Goal: Task Accomplishment & Management: Use online tool/utility

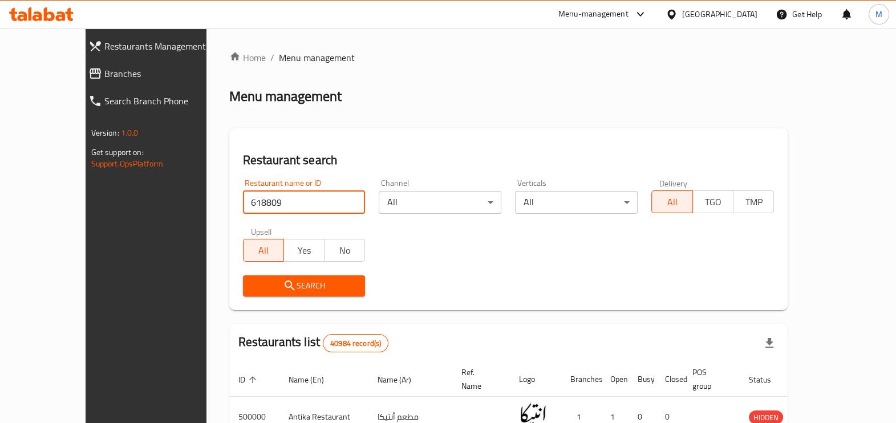
type input "618809"
click button "Search" at bounding box center [304, 285] width 123 height 21
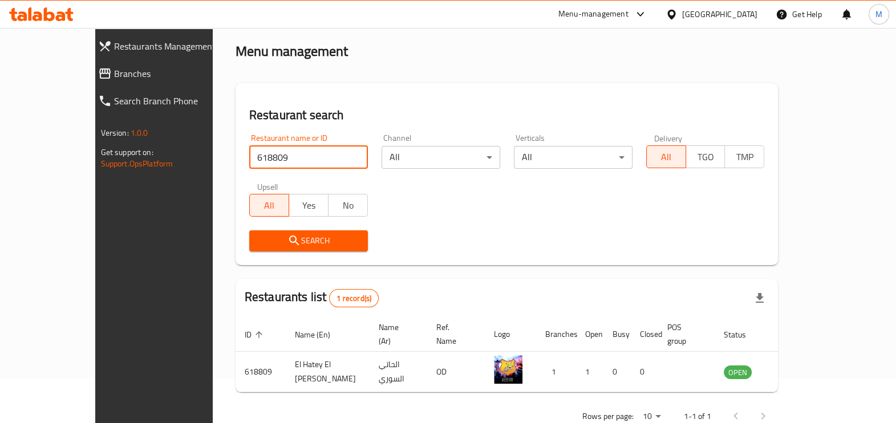
scroll to position [62, 0]
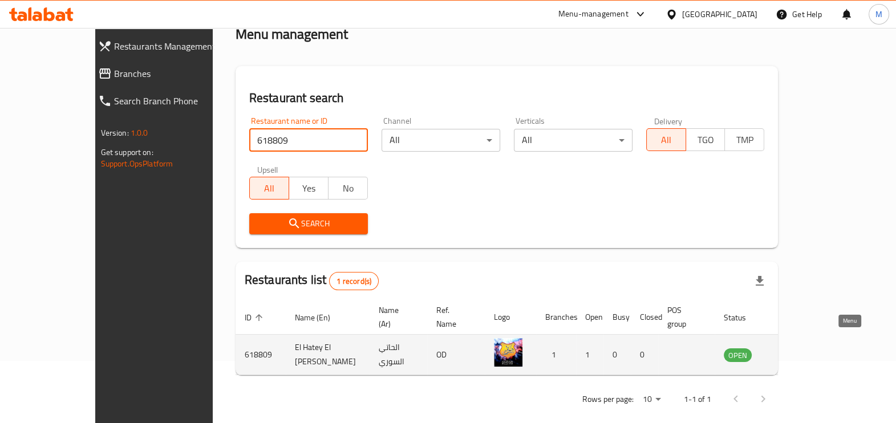
click at [796, 351] on icon "enhanced table" at bounding box center [790, 356] width 13 height 10
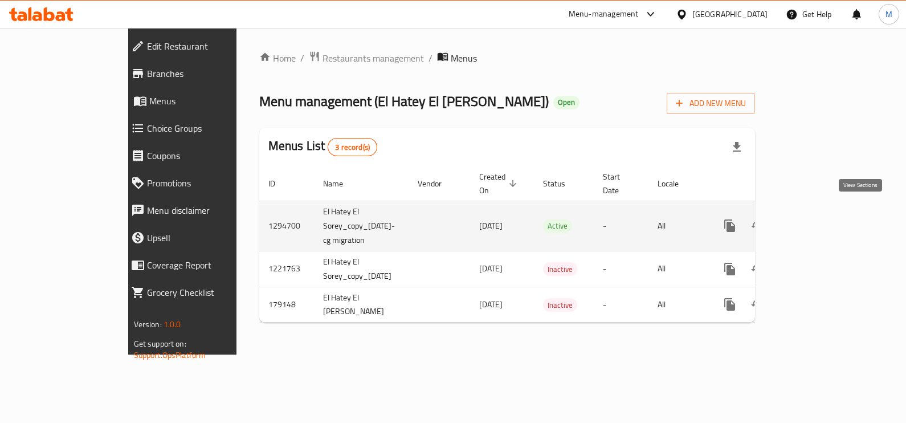
click at [819, 219] on icon "enhanced table" at bounding box center [813, 226] width 14 height 14
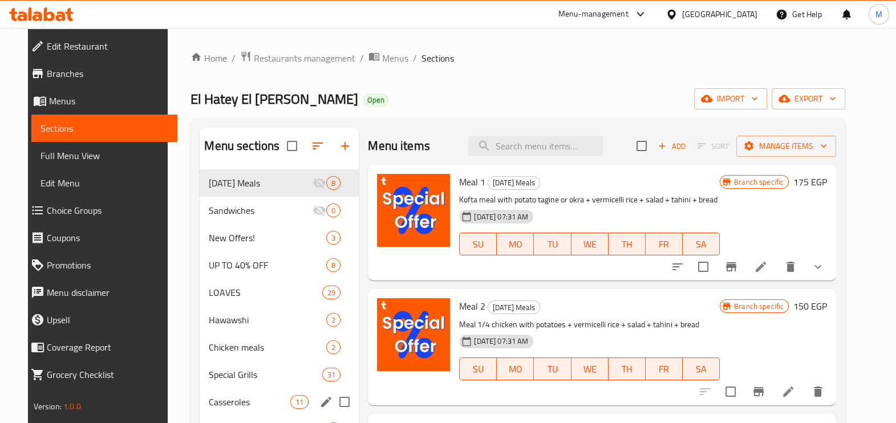
scroll to position [142, 0]
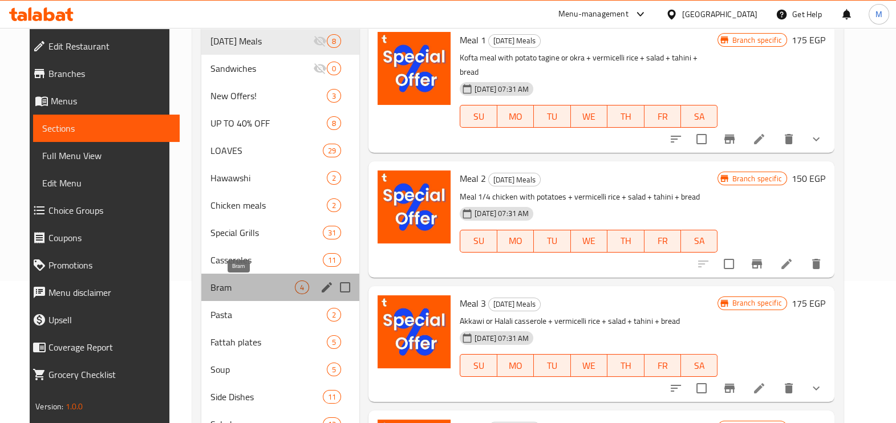
click at [259, 287] on span "Bram" at bounding box center [252, 287] width 84 height 14
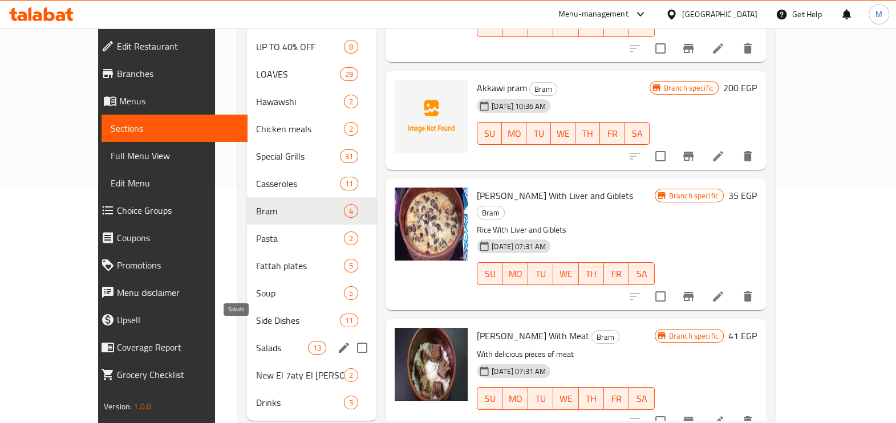
scroll to position [247, 0]
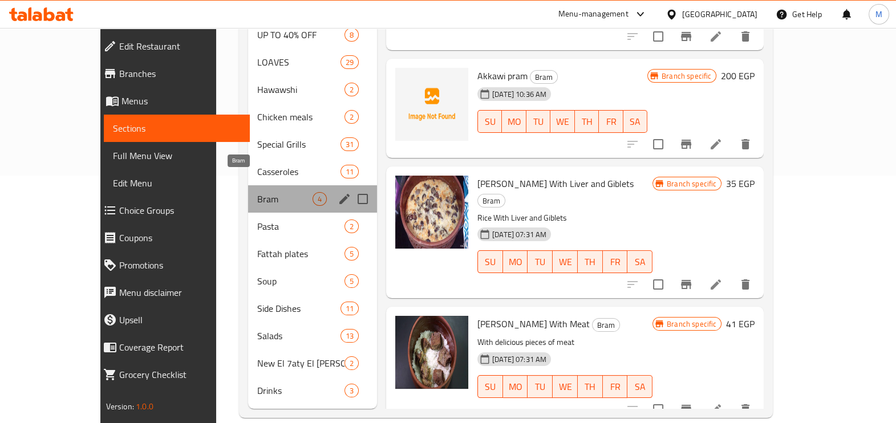
click at [257, 192] on span "Bram" at bounding box center [284, 199] width 55 height 14
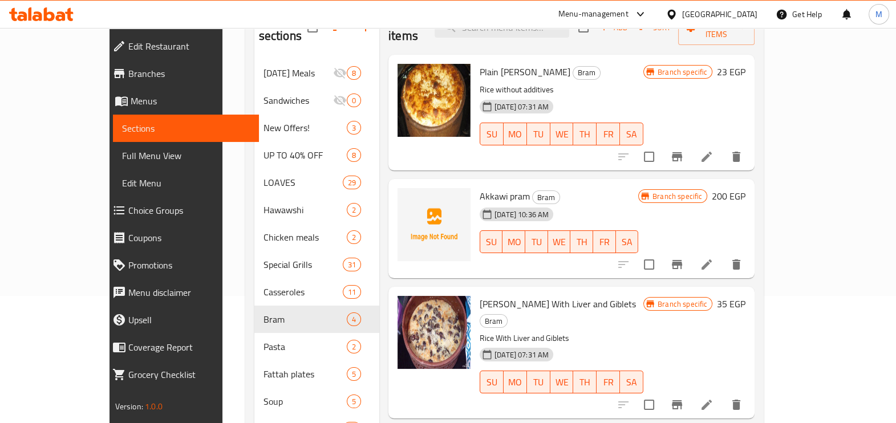
scroll to position [0, 0]
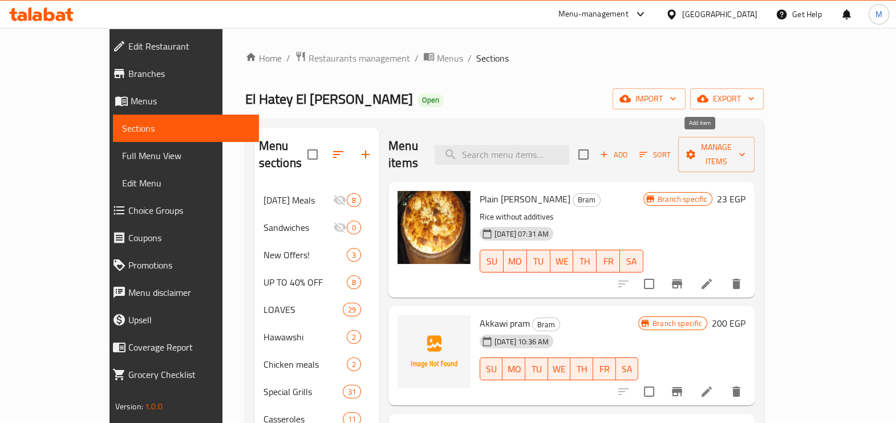
click at [629, 148] on span "Add" at bounding box center [613, 154] width 31 height 13
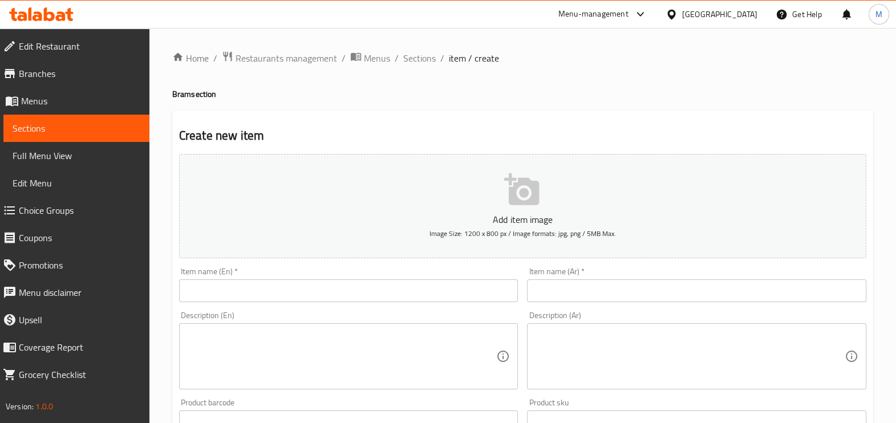
click at [550, 301] on input "text" at bounding box center [696, 290] width 339 height 23
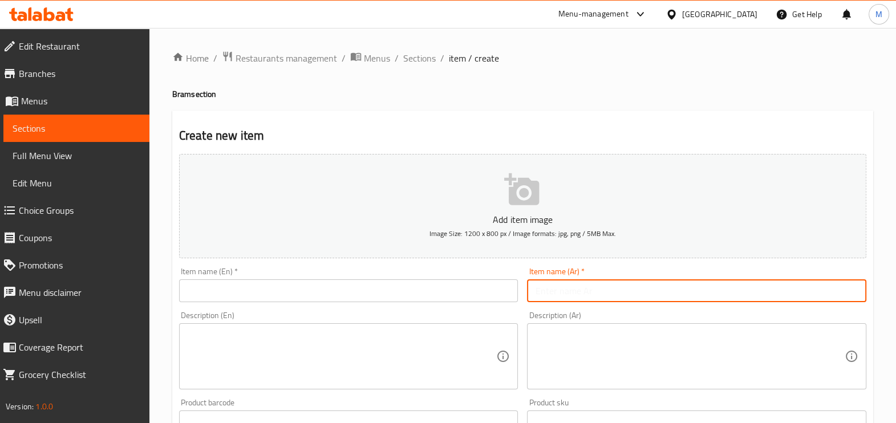
paste input "طاجن لحمة بالبصل"
type input "طاجن لحمة بالبصل"
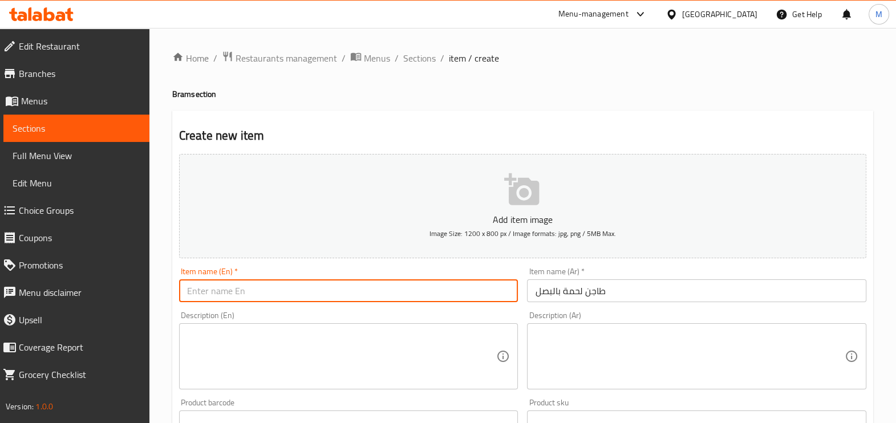
click at [398, 297] on input "text" at bounding box center [348, 290] width 339 height 23
paste input "طاجن لحمة بالبصل"
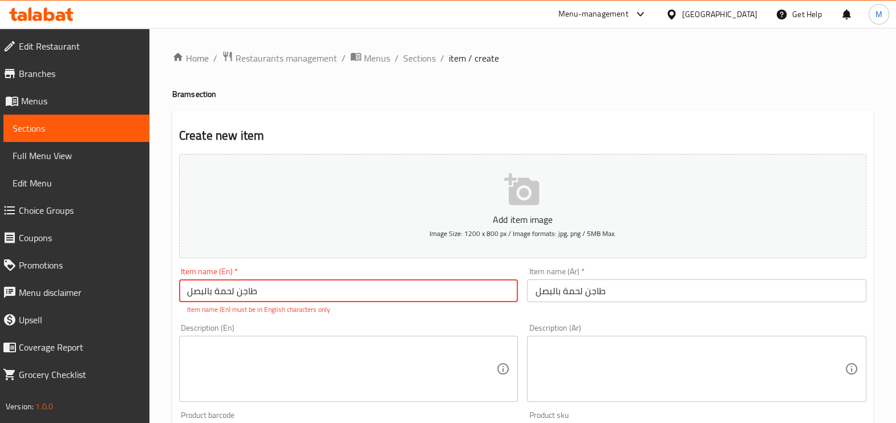
click at [368, 287] on input "طاجن لحمة بالبصل" at bounding box center [348, 290] width 339 height 23
paste input "Meat casserole with onions"
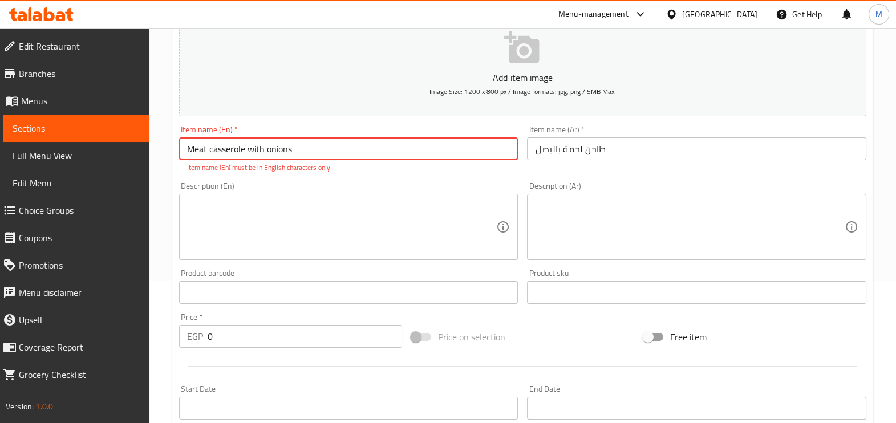
scroll to position [284, 0]
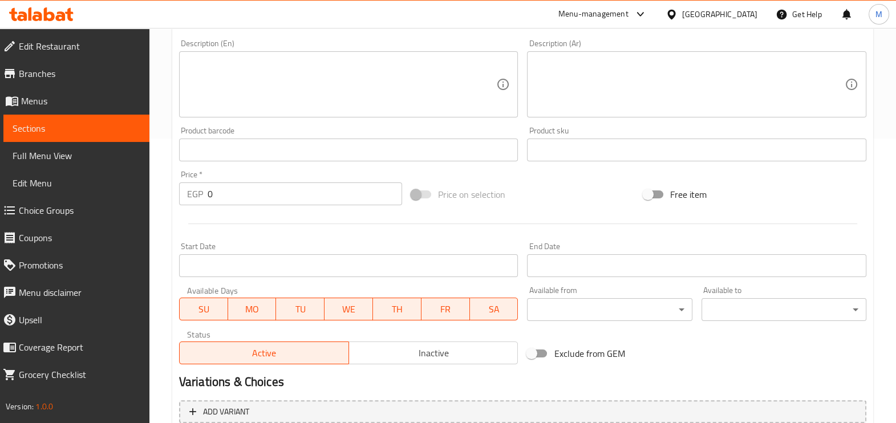
type input "Meat casserole with onions"
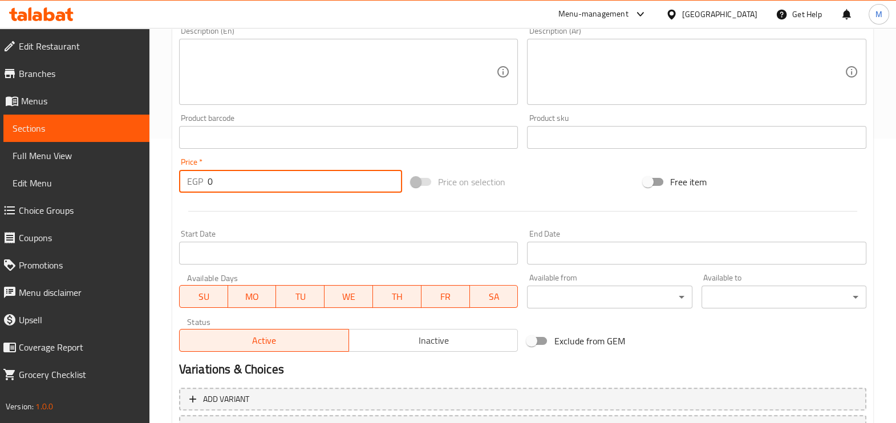
drag, startPoint x: 230, startPoint y: 193, endPoint x: 147, endPoint y: 193, distance: 83.2
click at [147, 193] on div "Edit Restaurant Branches Menus Sections Full Menu View Edit Menu Choice Groups …" at bounding box center [448, 132] width 896 height 778
type input "300"
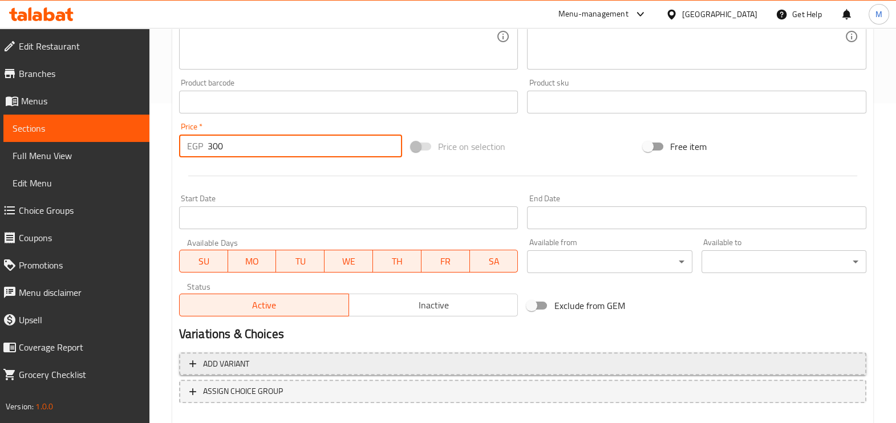
scroll to position [381, 0]
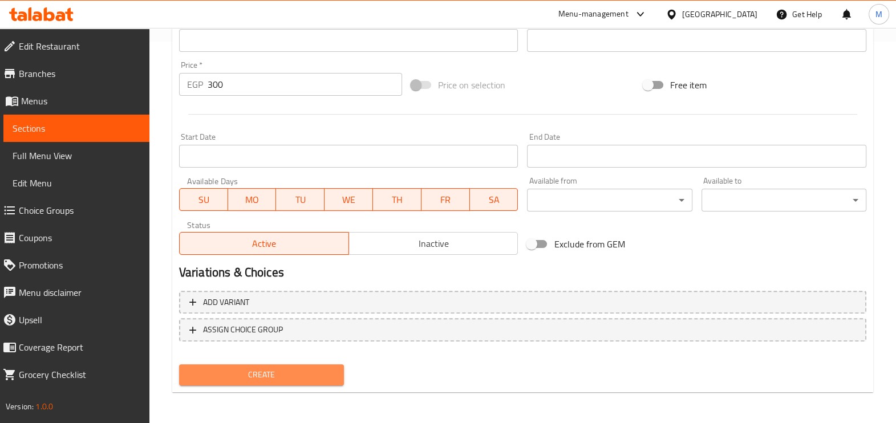
click at [295, 364] on button "Create" at bounding box center [261, 374] width 165 height 21
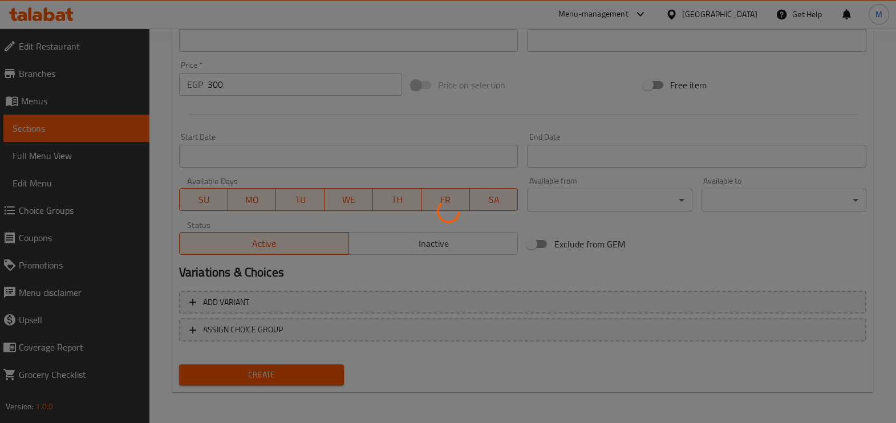
type input "0"
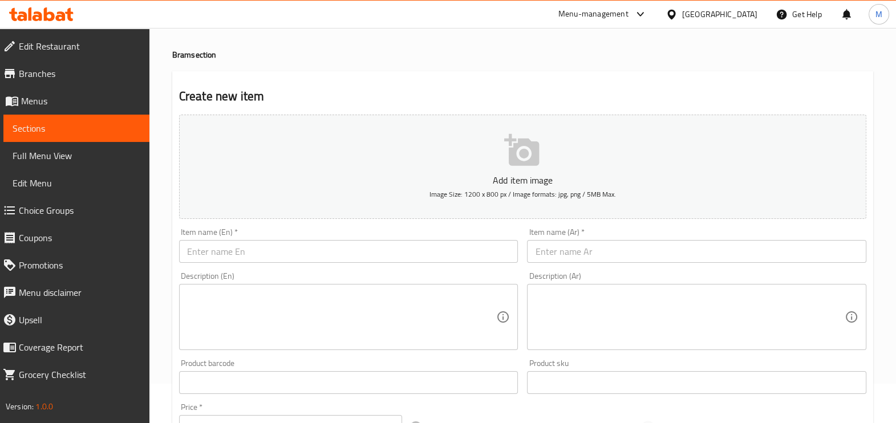
scroll to position [0, 0]
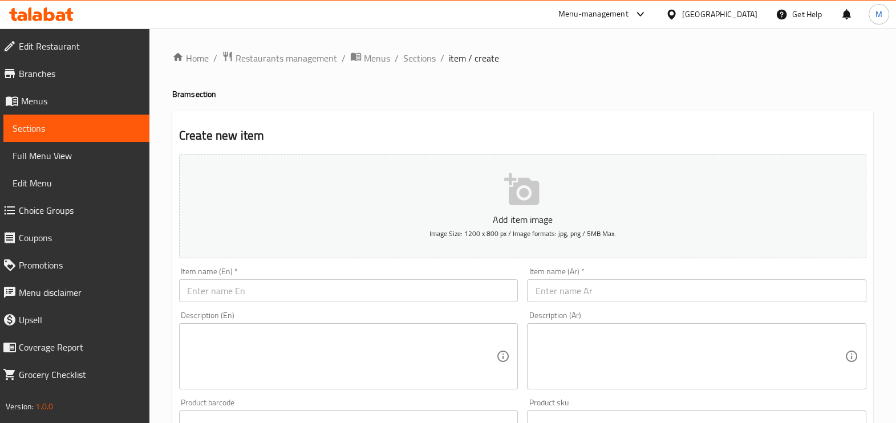
click at [57, 9] on icon at bounding box center [41, 14] width 64 height 14
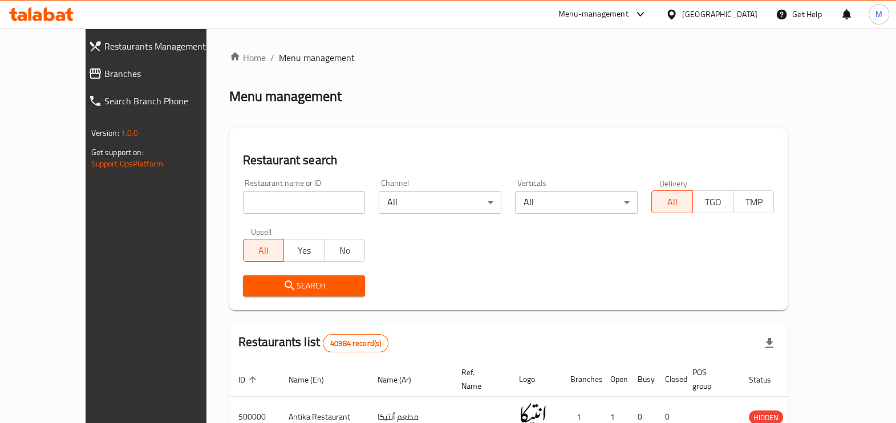
click at [279, 200] on input "search" at bounding box center [304, 202] width 123 height 23
paste input "HZHHJR"
type input "H"
click at [243, 202] on input "search" at bounding box center [304, 202] width 123 height 23
paste input "643180"
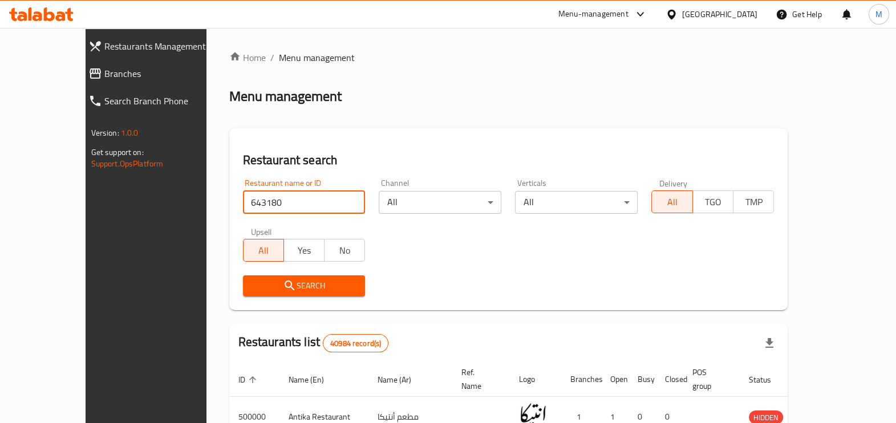
type input "643180"
click button "Search" at bounding box center [304, 285] width 123 height 21
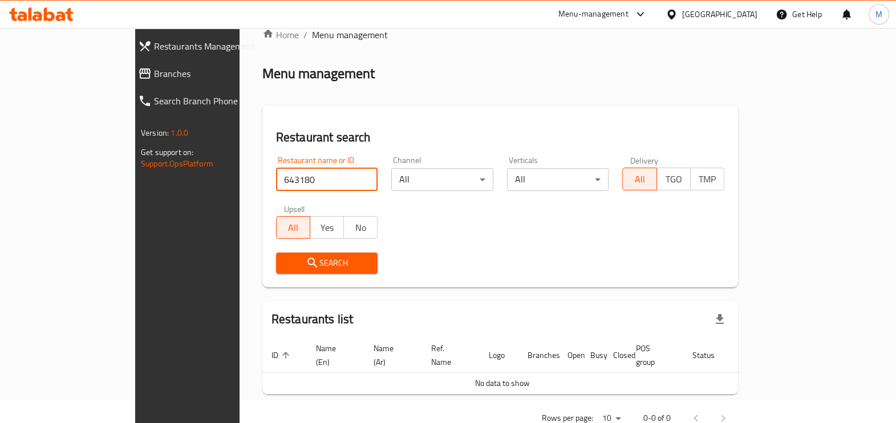
scroll to position [42, 0]
